Goal: Navigation & Orientation: Find specific page/section

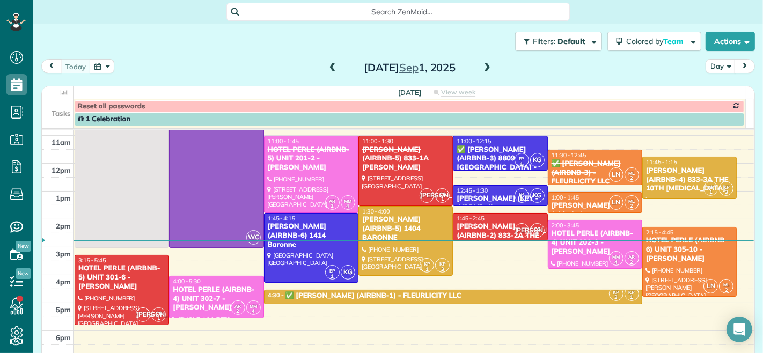
scroll to position [60, 0]
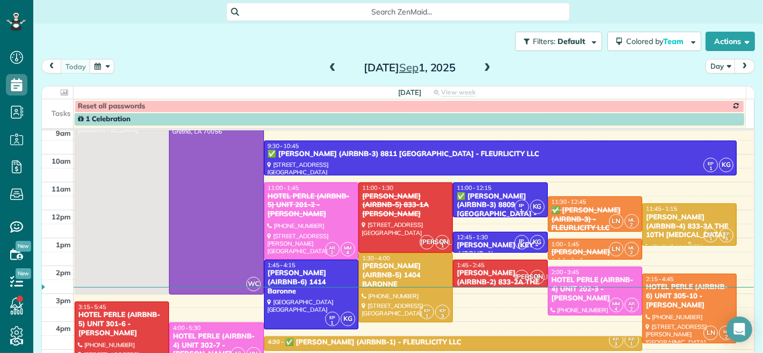
click at [655, 224] on div "[PERSON_NAME] (AIRBNB-4) 833-3A THE 10TH [MEDICAL_DATA]" at bounding box center [689, 226] width 88 height 27
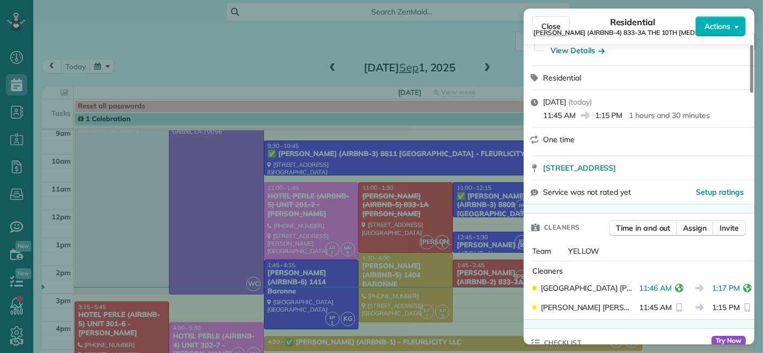
scroll to position [194, 0]
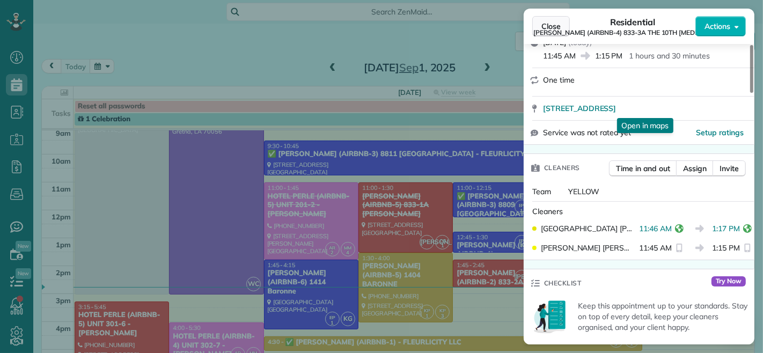
click at [548, 27] on span "Close" at bounding box center [550, 26] width 19 height 11
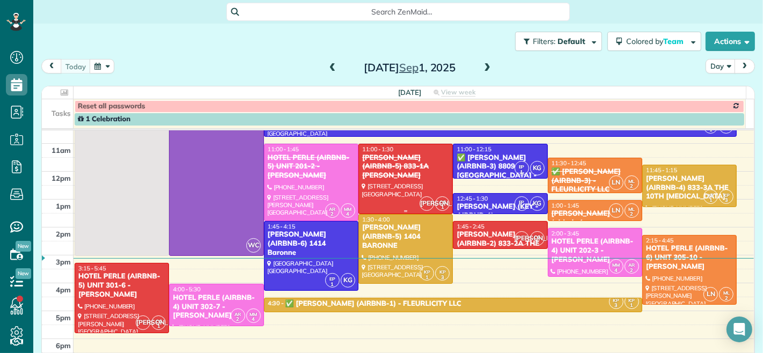
scroll to position [119, 0]
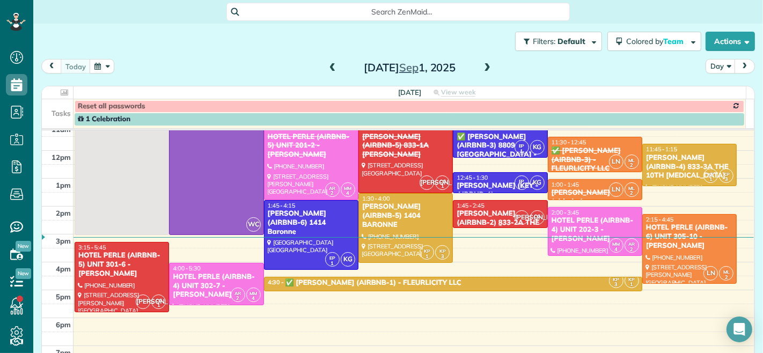
click at [457, 217] on div "[PERSON_NAME] (AIRBNB-2) 833-2A THE [PERSON_NAME]" at bounding box center [500, 222] width 88 height 27
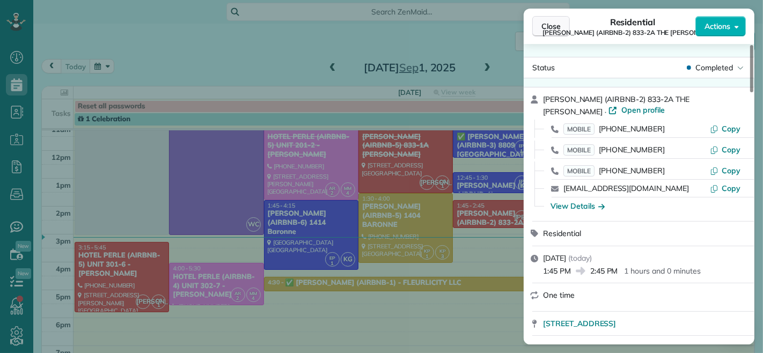
click at [545, 24] on span "Close" at bounding box center [550, 26] width 19 height 11
